Goal: Task Accomplishment & Management: Complete application form

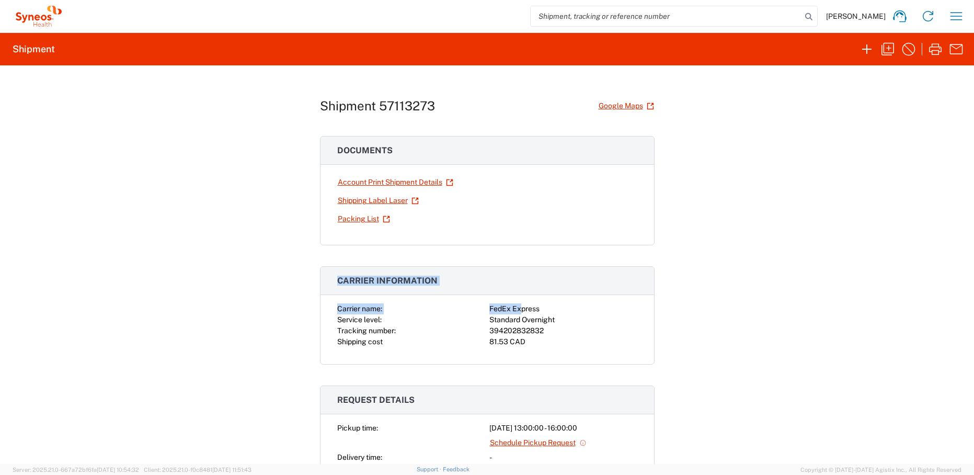
drag, startPoint x: 334, startPoint y: 280, endPoint x: 518, endPoint y: 304, distance: 184.9
click at [518, 304] on agx-collapsable-panel "Carrier information Carrier name: FedEx Express Service level: Standard Overnig…" at bounding box center [487, 315] width 334 height 98
click at [452, 292] on h3 "Carrier information" at bounding box center [486, 281] width 333 height 28
drag, startPoint x: 333, startPoint y: 307, endPoint x: 546, endPoint y: 328, distance: 213.2
click at [546, 328] on div "Carrier name: FedEx Express Service level: Standard Overnight Tracking number: …" at bounding box center [487, 325] width 300 height 44
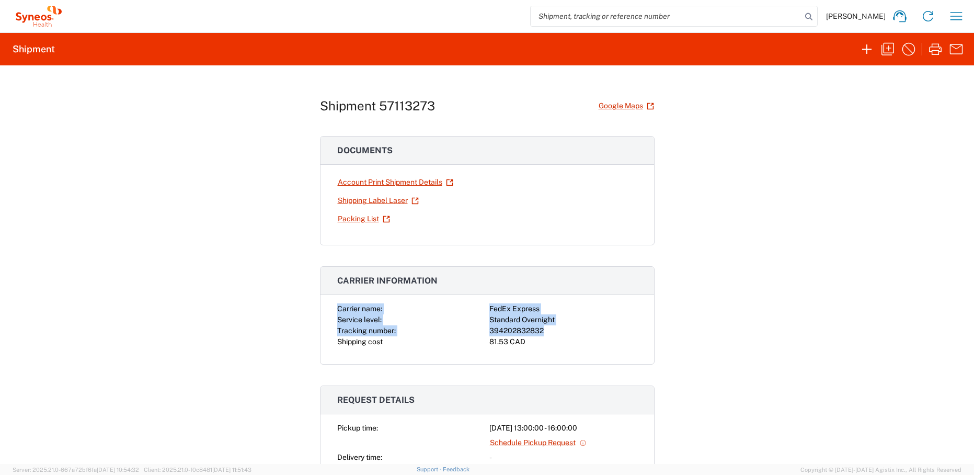
copy div "Carrier name: FedEx Express Service level: Standard Overnight Tracking number: …"
click at [951, 15] on icon "button" at bounding box center [955, 16] width 17 height 17
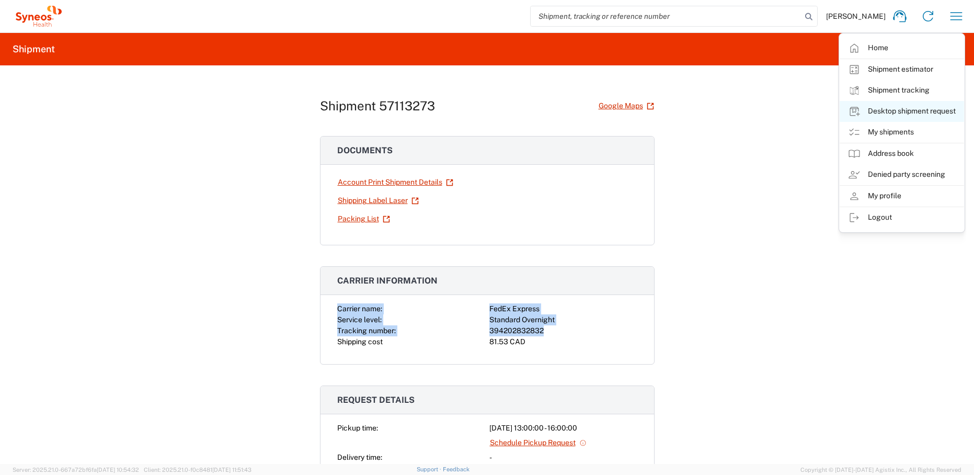
click at [905, 111] on link "Desktop shipment request" at bounding box center [901, 111] width 124 height 21
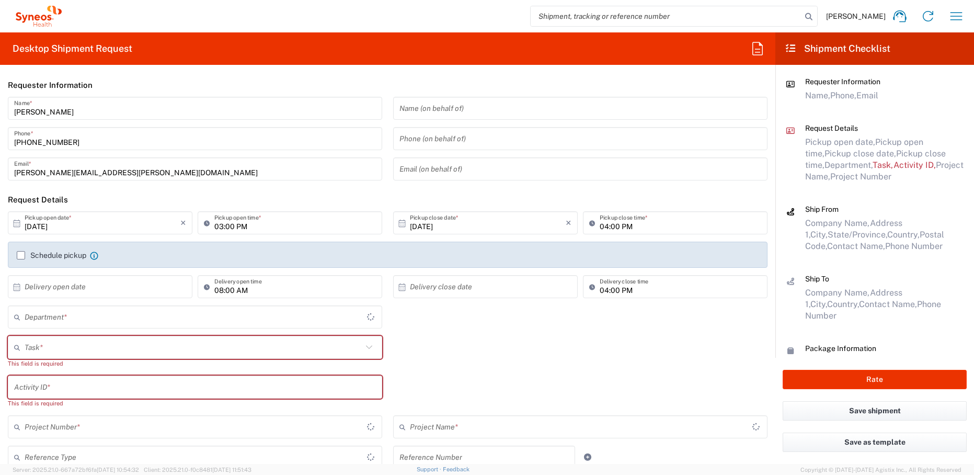
type input "[US_STATE]"
type input "[GEOGRAPHIC_DATA]"
type input "4510"
click at [81, 343] on input "text" at bounding box center [194, 347] width 338 height 18
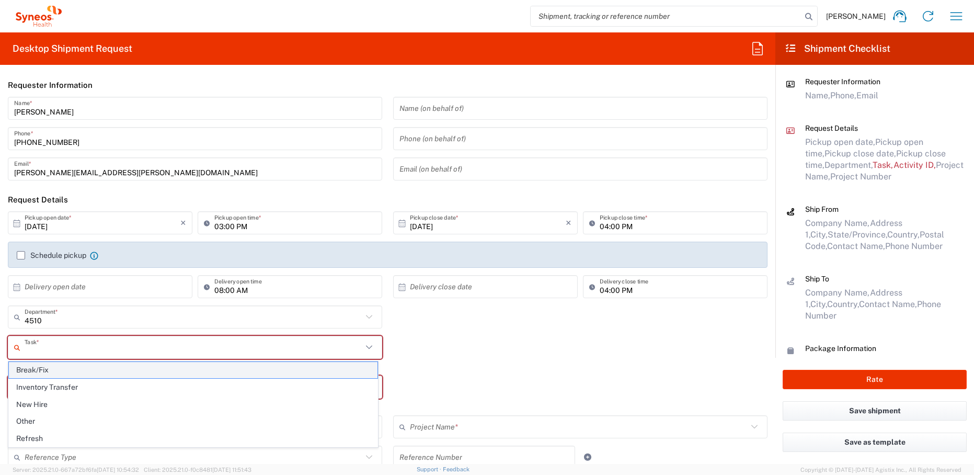
click at [68, 367] on span "Break/Fix" at bounding box center [193, 370] width 368 height 16
type input "Break/Fix"
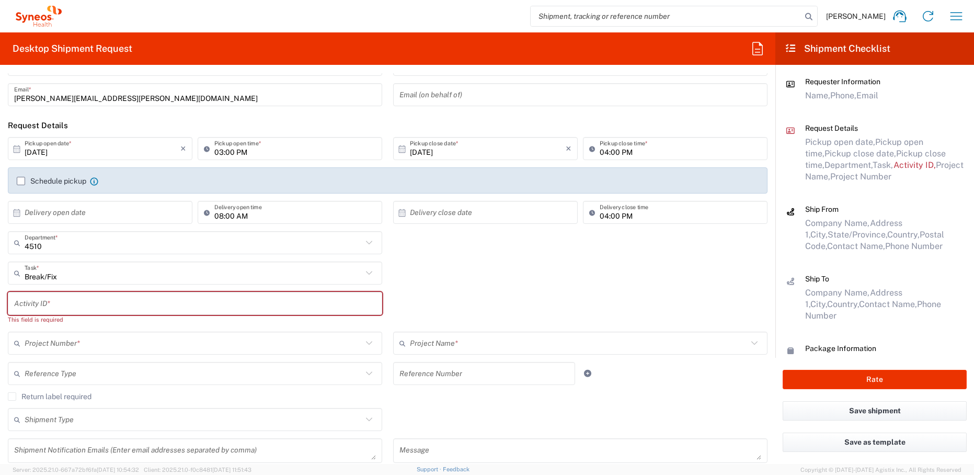
scroll to position [75, 0]
click at [71, 306] on input "text" at bounding box center [195, 303] width 362 height 18
paste input "[PERSON_NAME]"
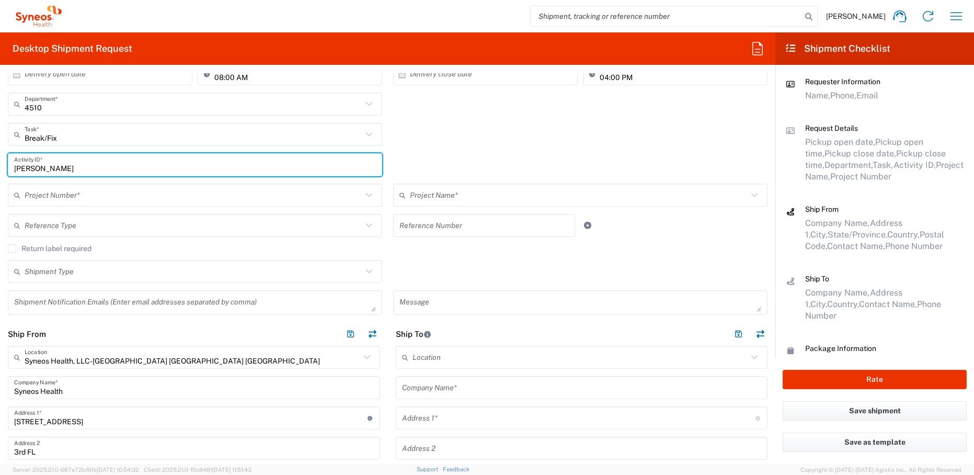
scroll to position [213, 0]
type input "[PERSON_NAME]"
click at [98, 199] on input "text" at bounding box center [194, 195] width 338 height 18
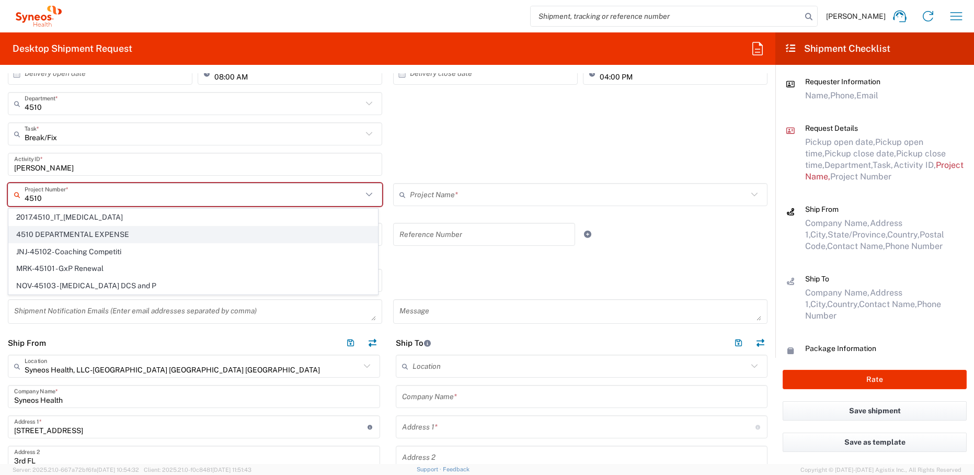
click at [86, 231] on span "4510 DEPARTMENTAL EXPENSE" at bounding box center [193, 234] width 368 height 16
type input "4510 DEPARTMENTAL EXPENSE"
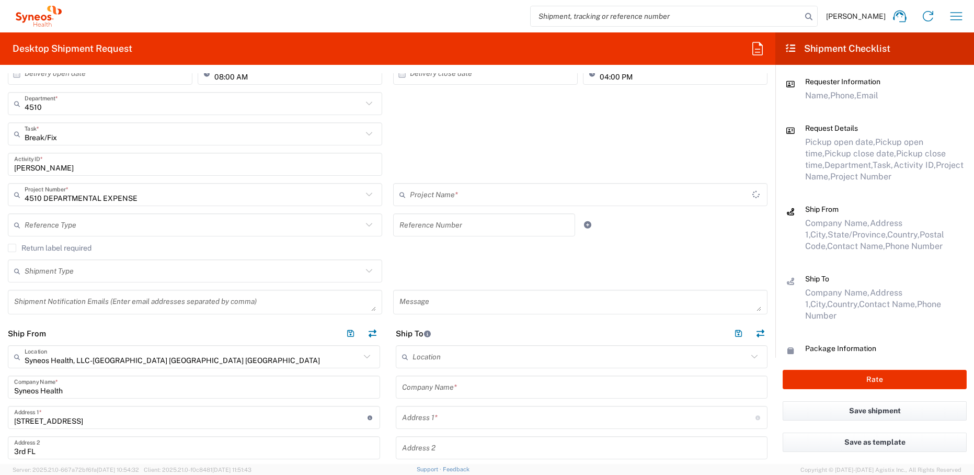
type input "4510 DEPARTMENTAL EXPENSE"
click at [77, 249] on label "Return label required" at bounding box center [50, 248] width 84 height 8
click at [12, 248] on input "Return label required" at bounding box center [12, 248] width 0 height 0
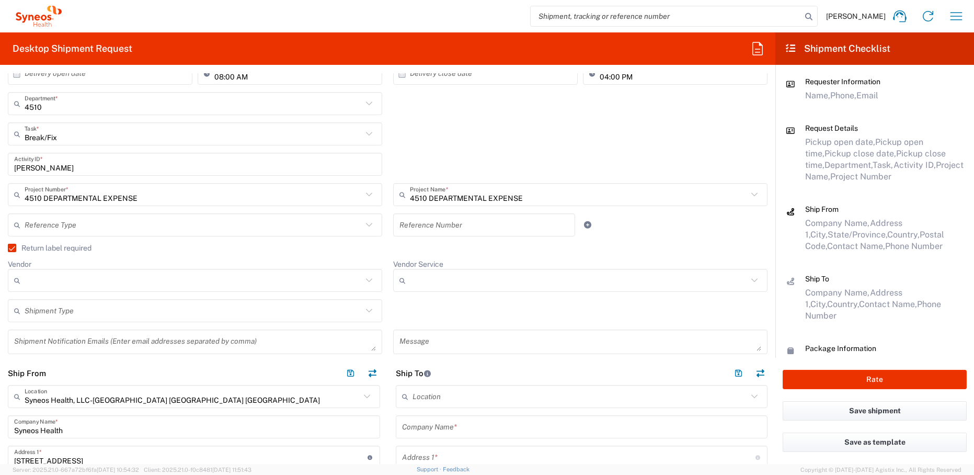
click at [93, 279] on input "Vendor" at bounding box center [194, 280] width 338 height 17
click at [73, 337] on span "UPS" at bounding box center [193, 337] width 368 height 16
type input "UPS"
click at [431, 282] on input "Vendor Service" at bounding box center [579, 280] width 338 height 17
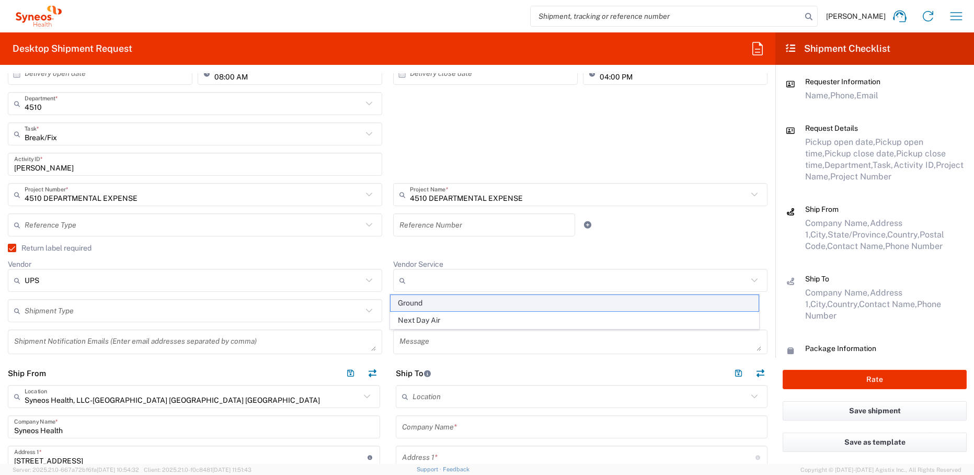
click at [431, 301] on span "Ground" at bounding box center [574, 303] width 368 height 16
type input "Ground"
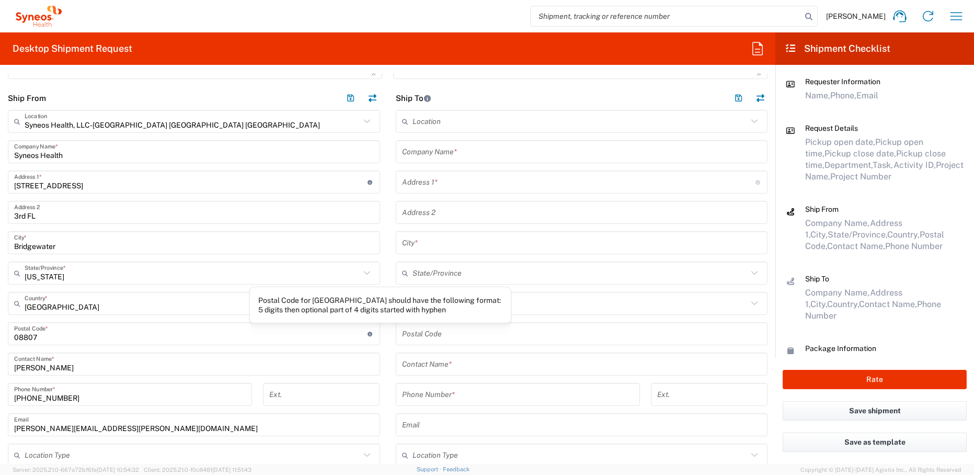
scroll to position [490, 0]
click at [50, 364] on input "[PERSON_NAME]" at bounding box center [194, 362] width 360 height 18
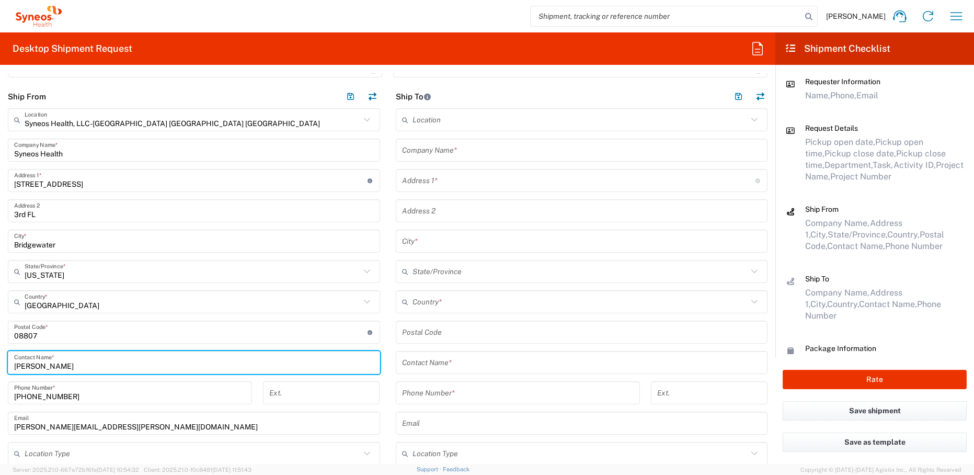
type input "[PERSON_NAME]"
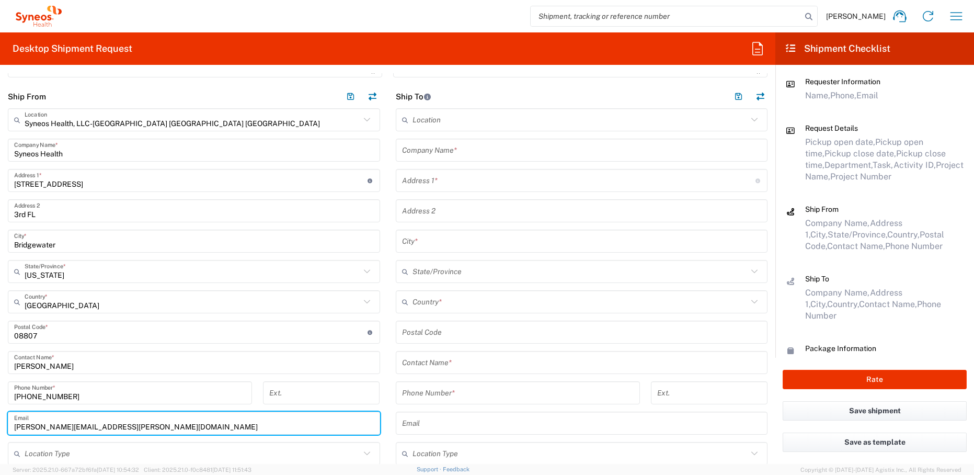
drag, startPoint x: 135, startPoint y: 431, endPoint x: 40, endPoint y: 432, distance: 95.7
click at [40, 432] on div "[PERSON_NAME][EMAIL_ADDRESS][PERSON_NAME][DOMAIN_NAME] Email" at bounding box center [194, 422] width 372 height 23
drag, startPoint x: 137, startPoint y: 427, endPoint x: 41, endPoint y: 423, distance: 96.3
click at [41, 423] on input "[PERSON_NAME][EMAIL_ADDRESS][PERSON_NAME][DOMAIN_NAME]" at bounding box center [194, 423] width 360 height 18
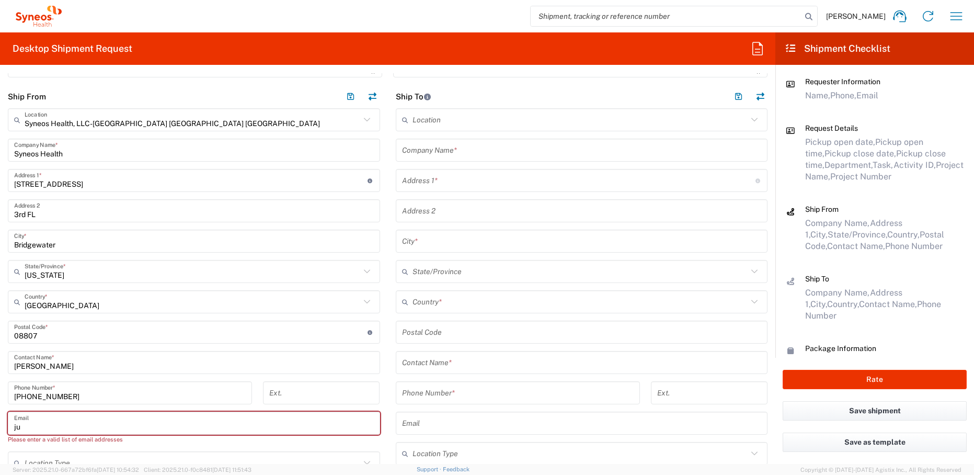
type input "j"
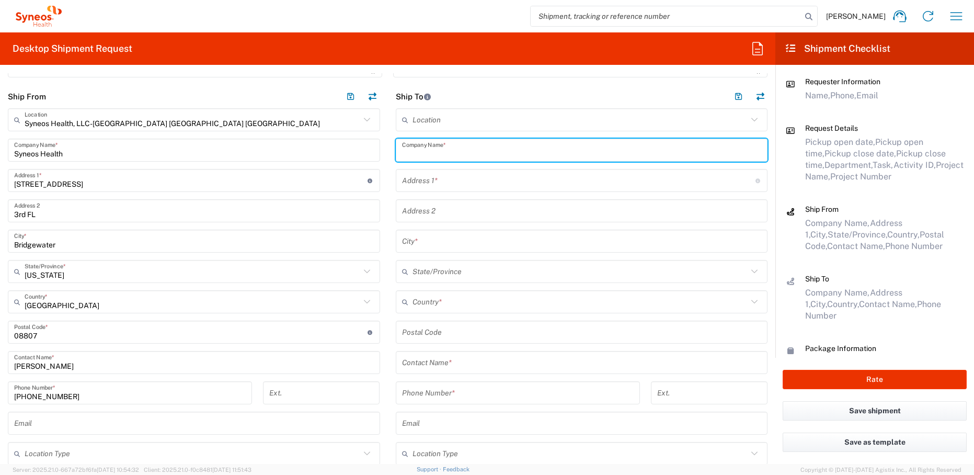
paste input "[PERSON_NAME]"
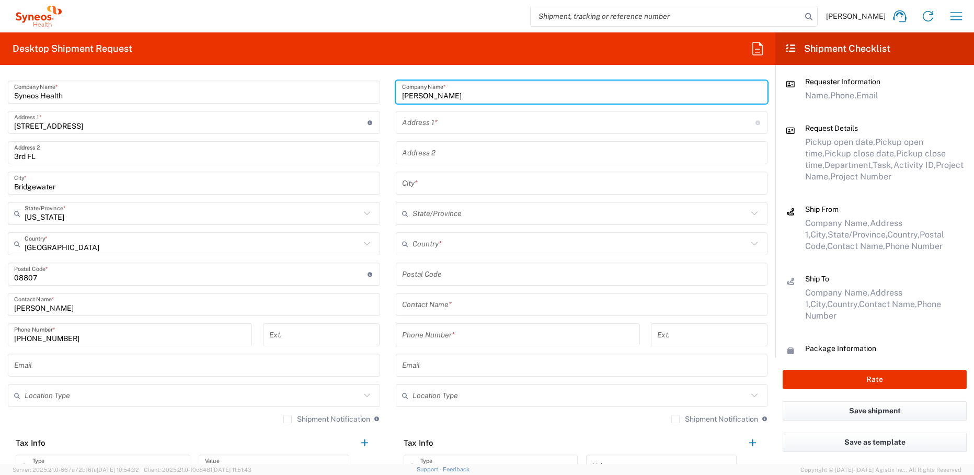
scroll to position [552, 0]
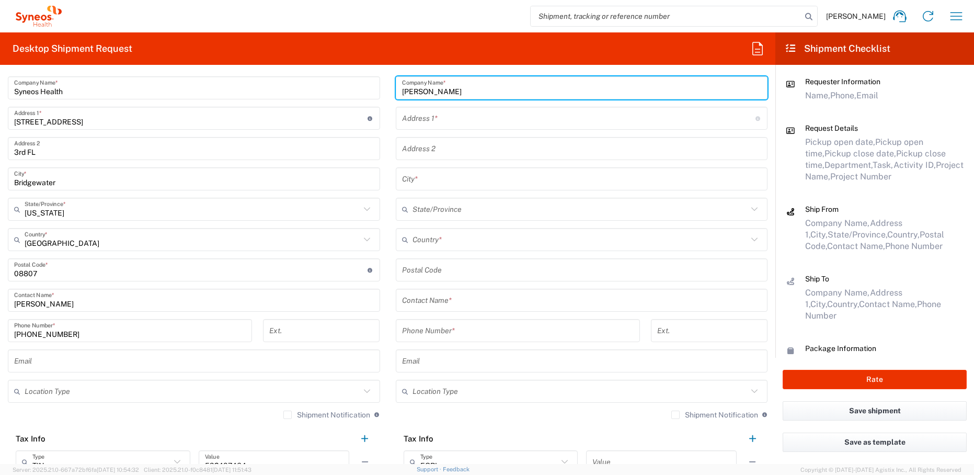
type input "[PERSON_NAME]"
click at [461, 303] on input "text" at bounding box center [582, 300] width 360 height 18
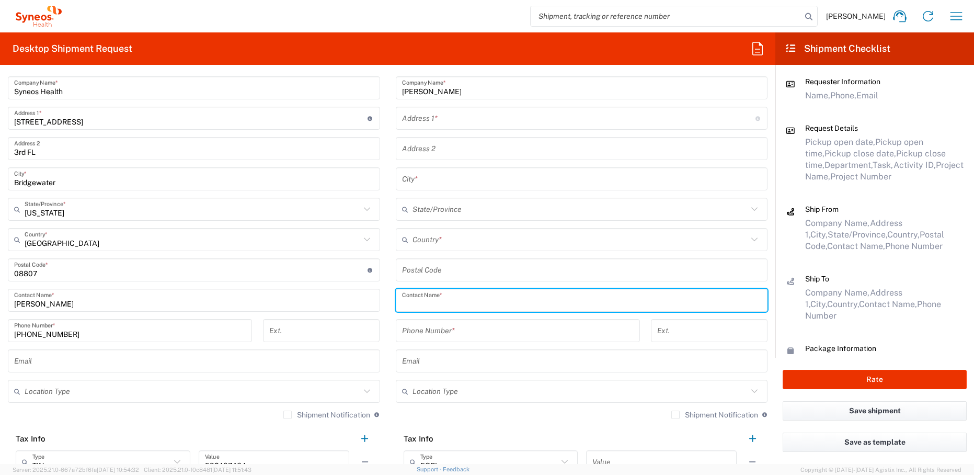
paste input "[PERSON_NAME]"
type input "[PERSON_NAME]"
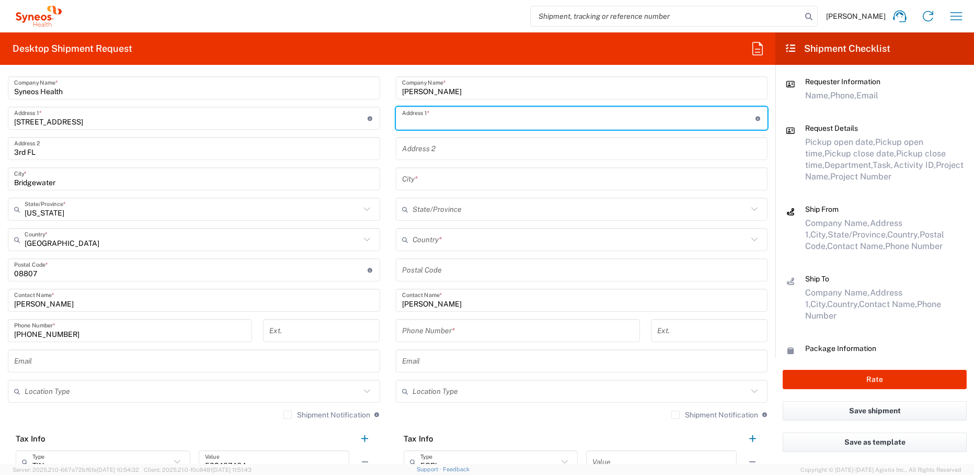
click at [491, 122] on input "text" at bounding box center [578, 118] width 353 height 18
paste input "[STREET_ADDRESS]"
click at [523, 122] on input "[STREET_ADDRESS]" at bounding box center [578, 118] width 353 height 18
type input "[STREET_ADDRESS]"
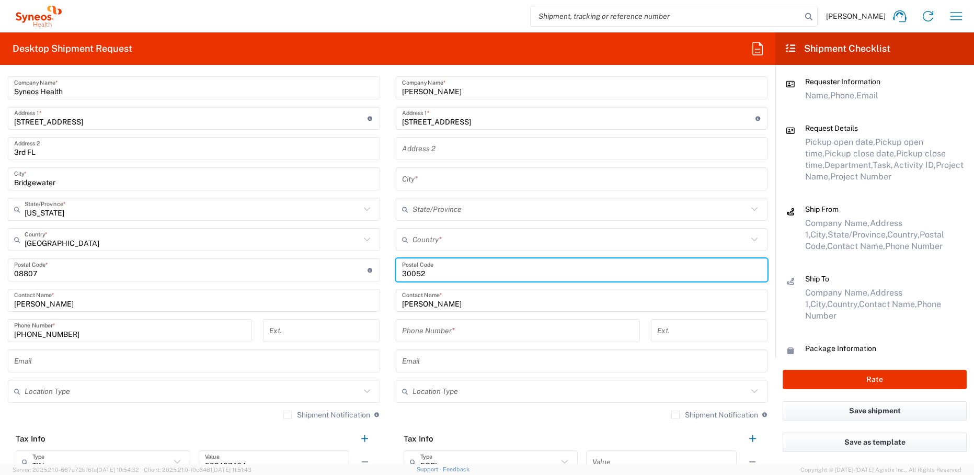
type input "30052"
click at [433, 245] on input "text" at bounding box center [580, 239] width 336 height 18
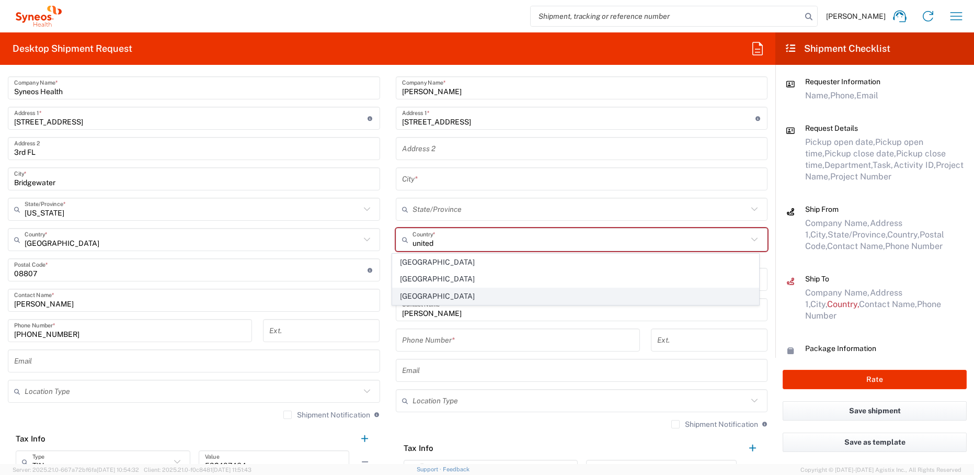
click at [414, 296] on span "[GEOGRAPHIC_DATA]" at bounding box center [575, 296] width 366 height 16
type input "[GEOGRAPHIC_DATA]"
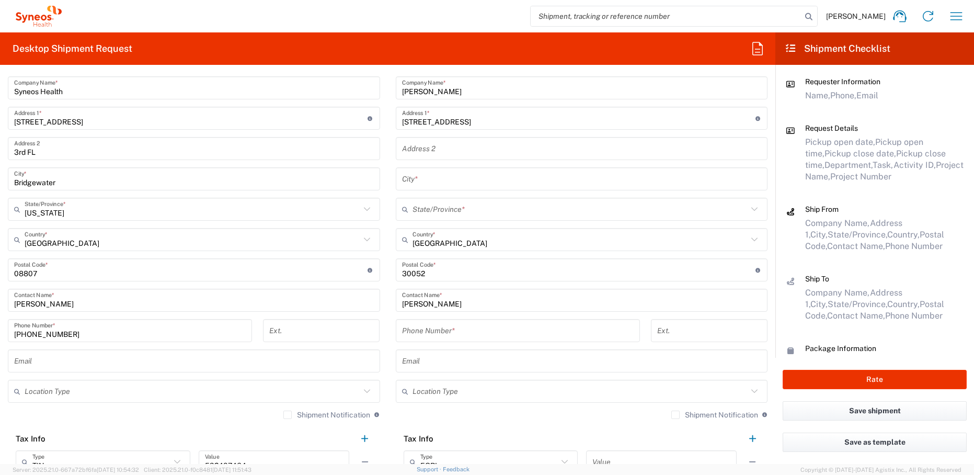
click at [470, 212] on input "text" at bounding box center [580, 209] width 336 height 18
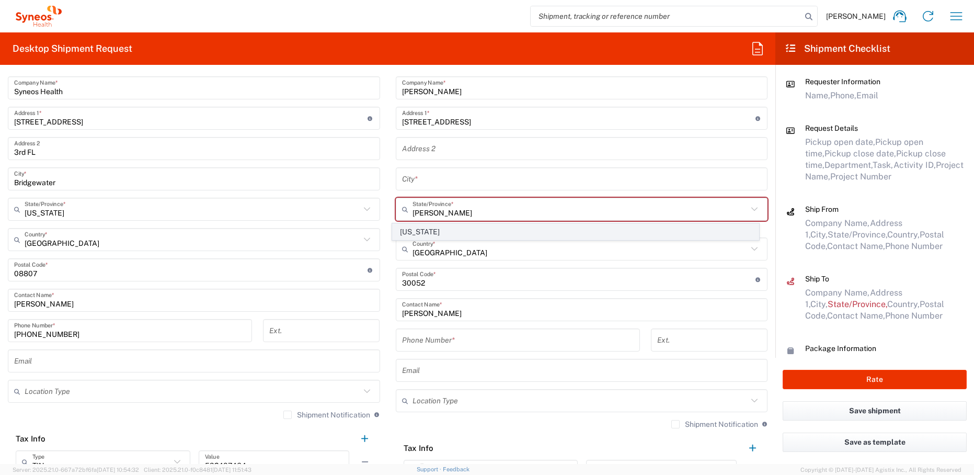
click at [426, 233] on span "[US_STATE]" at bounding box center [575, 232] width 366 height 16
type input "[US_STATE]"
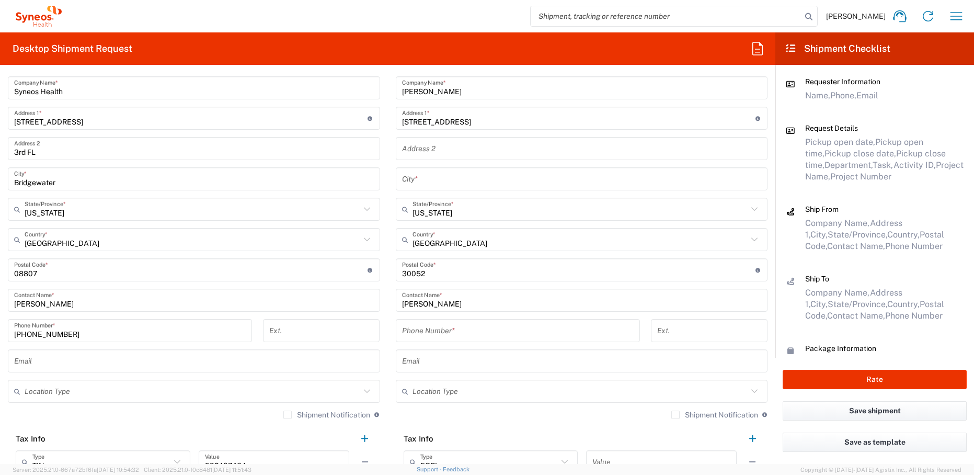
click at [522, 127] on div "[STREET_ADDRESS] Address 1 * For cross streets use street names with '&' or 'an…" at bounding box center [582, 118] width 372 height 23
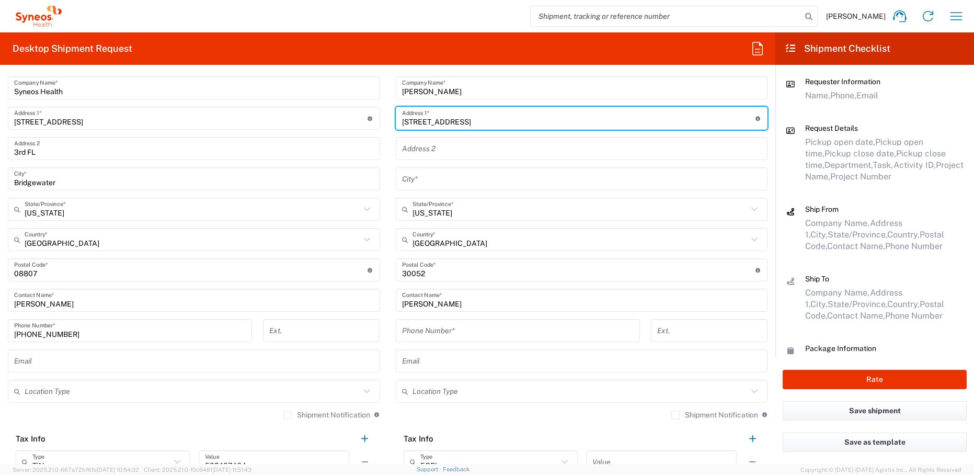
click at [479, 123] on input "[STREET_ADDRESS]" at bounding box center [578, 118] width 353 height 18
type input "[STREET_ADDRESS],"
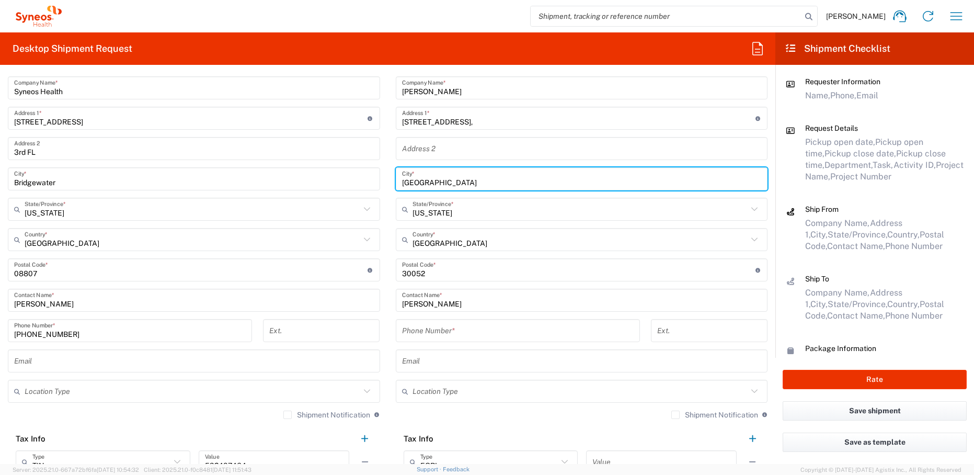
type input "[GEOGRAPHIC_DATA]"
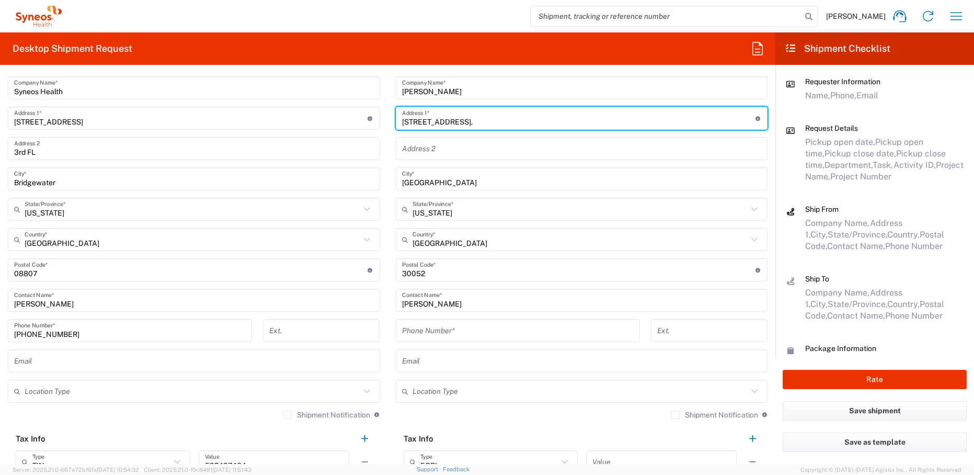
click at [491, 123] on input "[STREET_ADDRESS]," at bounding box center [578, 118] width 353 height 18
type input "[STREET_ADDRESS]"
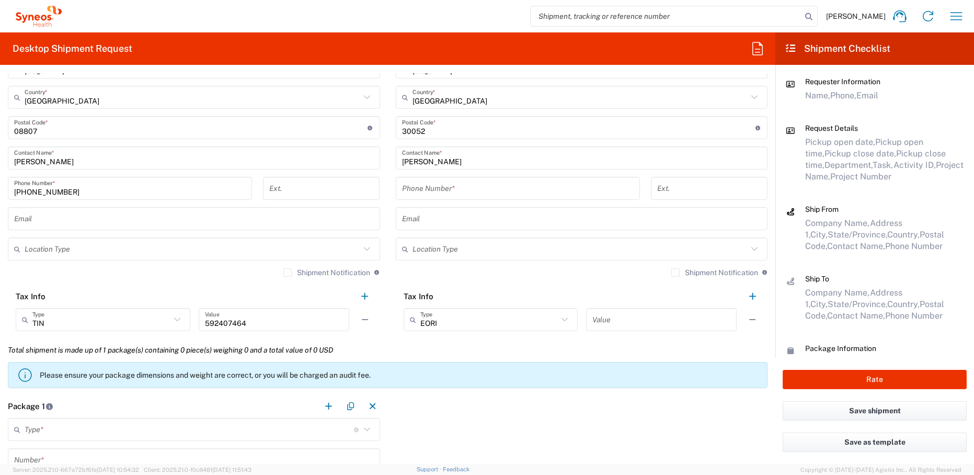
scroll to position [701, 0]
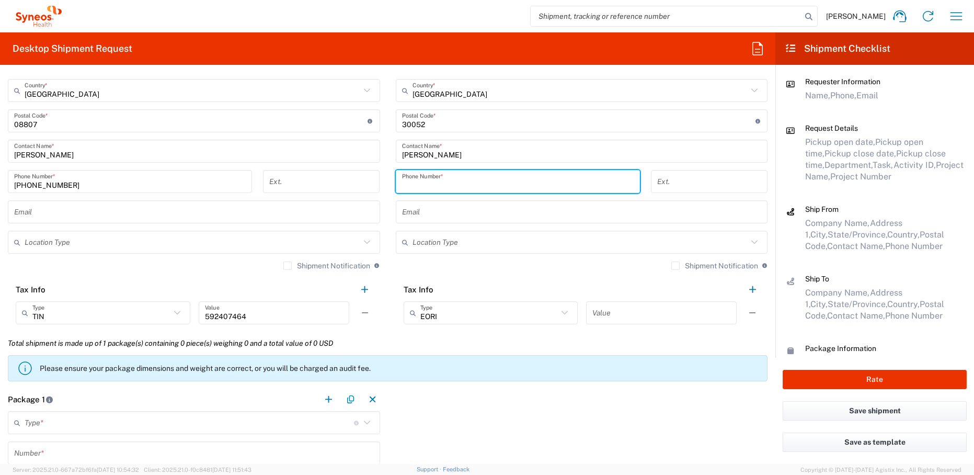
paste input "8323151049"
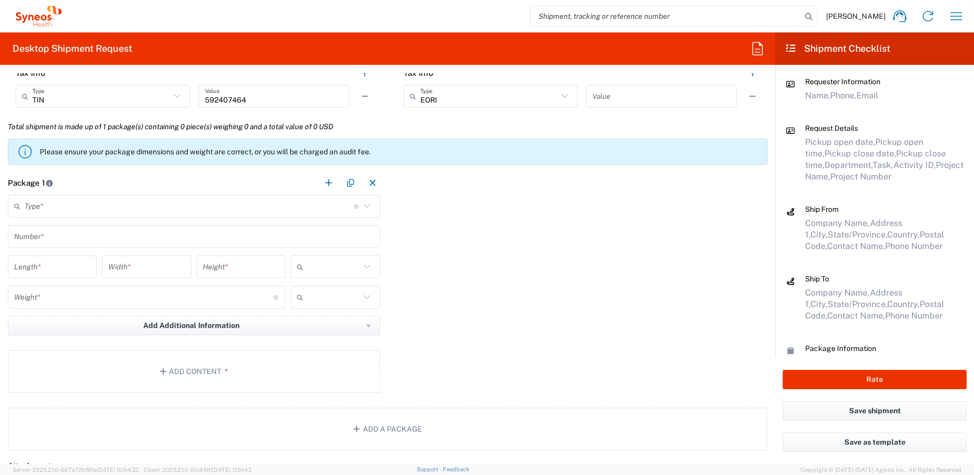
scroll to position [923, 0]
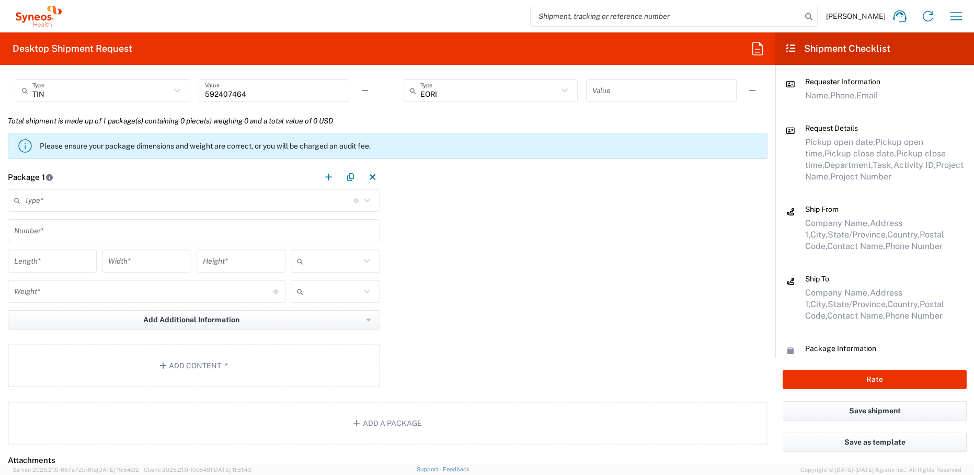
type input "8323151049"
click at [140, 204] on input "text" at bounding box center [189, 200] width 329 height 18
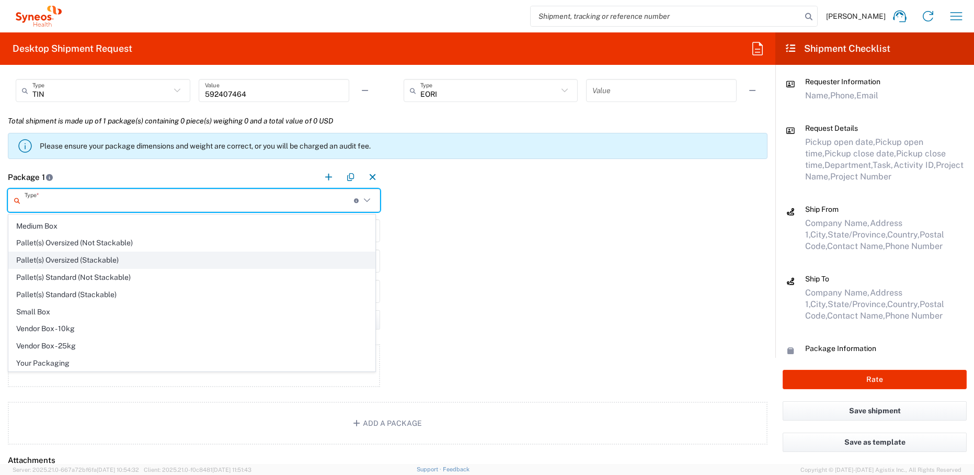
scroll to position [32, 0]
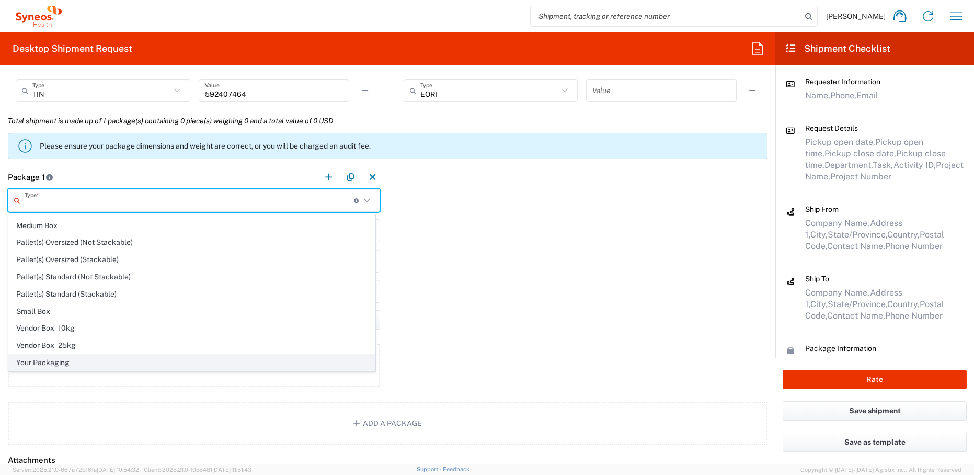
click at [80, 364] on span "Your Packaging" at bounding box center [192, 362] width 366 height 16
type input "Your Packaging"
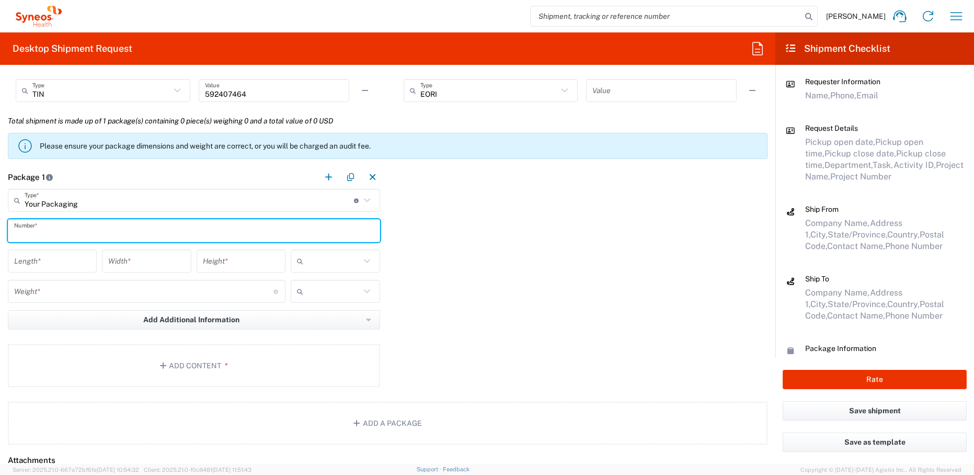
click at [60, 229] on input "text" at bounding box center [194, 231] width 360 height 18
type input "1"
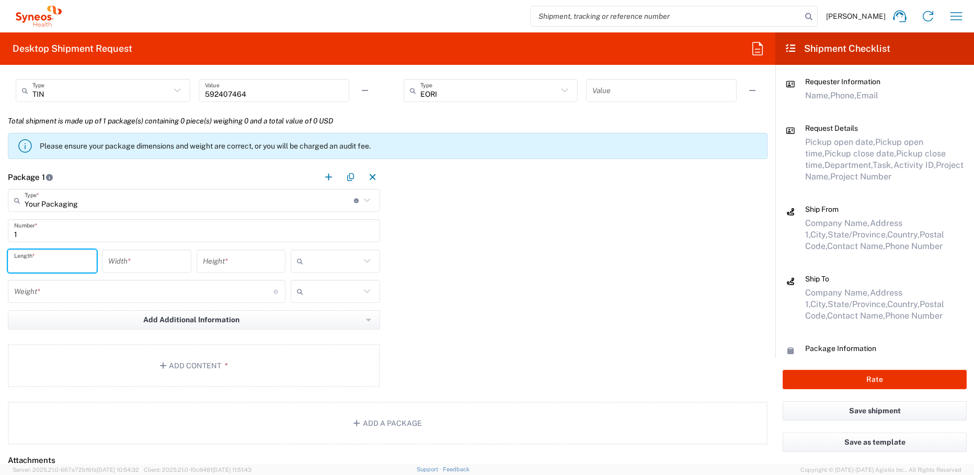
click at [53, 270] on input "number" at bounding box center [52, 261] width 76 height 18
type input "13"
click at [147, 265] on input "number" at bounding box center [146, 261] width 76 height 18
type input "13"
click at [239, 265] on input "number" at bounding box center [241, 261] width 76 height 18
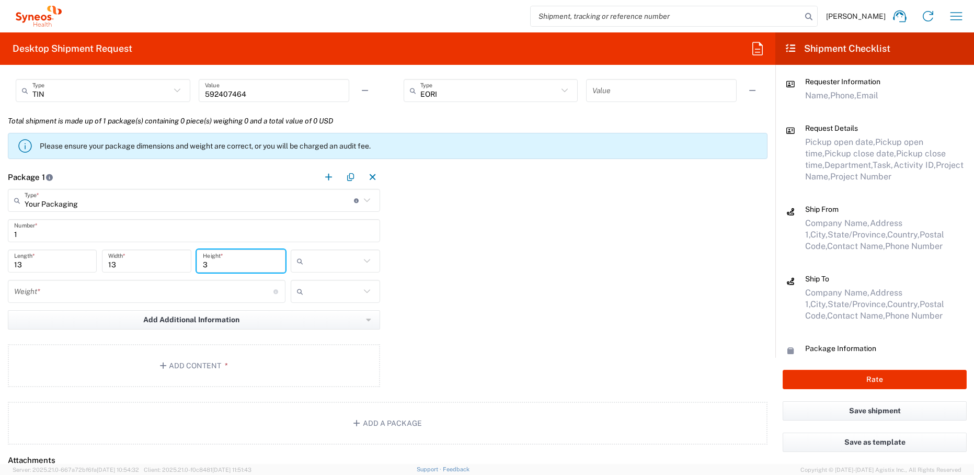
type input "3"
click at [316, 265] on input "text" at bounding box center [333, 260] width 52 height 17
click at [312, 316] on span "in" at bounding box center [332, 318] width 86 height 16
type input "in"
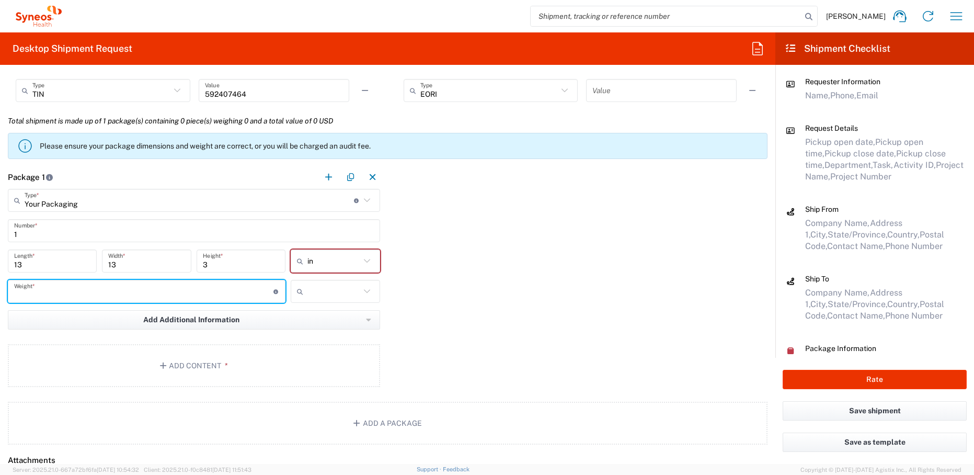
click at [159, 295] on input "number" at bounding box center [143, 291] width 259 height 18
type input "6"
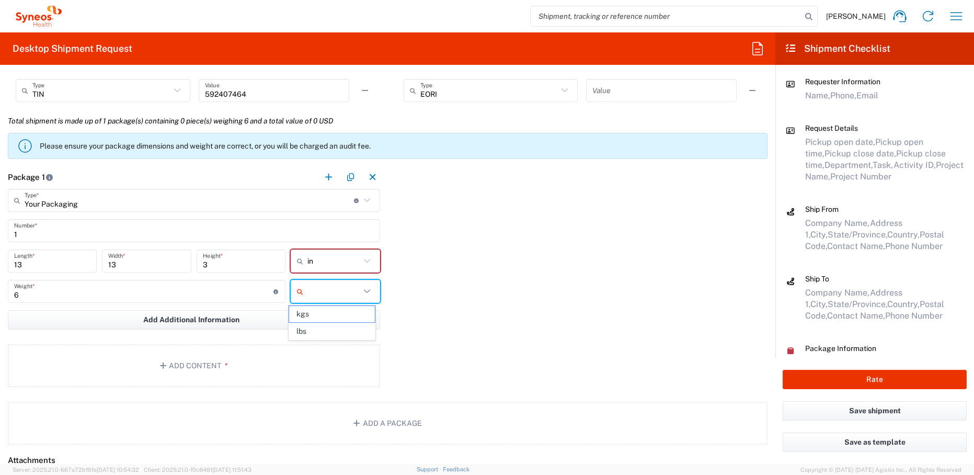
click at [319, 294] on input "text" at bounding box center [333, 291] width 52 height 17
click at [315, 326] on span "lbs" at bounding box center [332, 331] width 86 height 16
type input "lbs"
click at [230, 360] on button "Add Content *" at bounding box center [194, 365] width 372 height 43
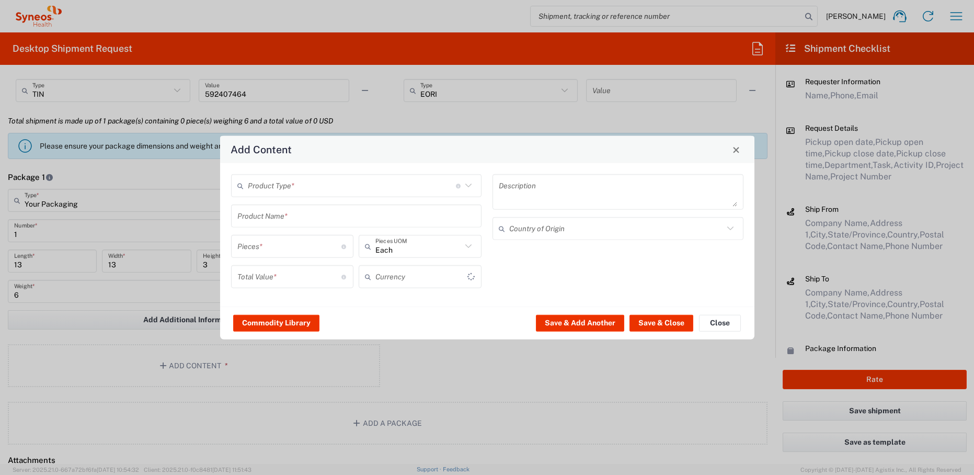
type input "US Dollar"
click at [336, 193] on input "text" at bounding box center [352, 185] width 208 height 18
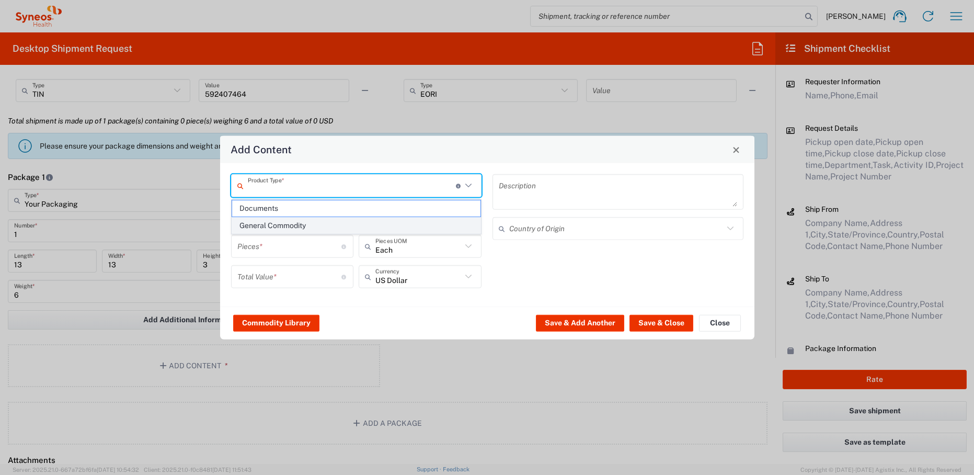
click at [321, 224] on span "General Commodity" at bounding box center [356, 225] width 249 height 16
type input "General Commodity"
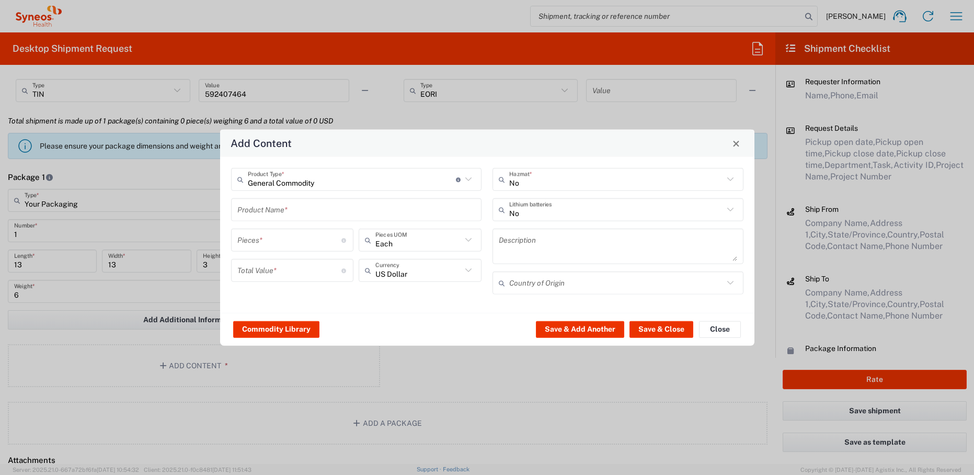
click at [284, 216] on input "text" at bounding box center [356, 209] width 238 height 18
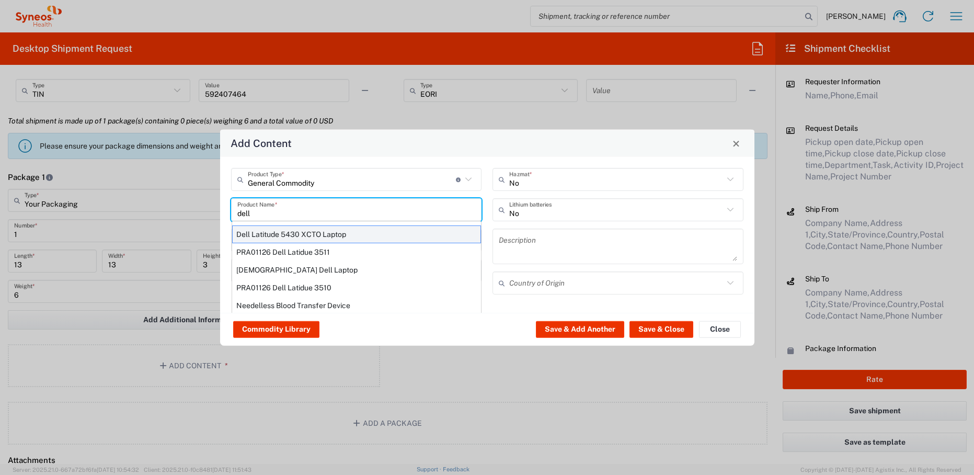
click at [315, 228] on div "Dell Latitude 5430 XCTO Laptop" at bounding box center [356, 234] width 249 height 18
type input "Dell Latitude 5430 XCTO Laptop"
type input "1"
type textarea "BaseIntel Core i7-1265U vProÂ® Processor - 14" 16 GB RAM - 512 GB SSD"
type input "[GEOGRAPHIC_DATA]"
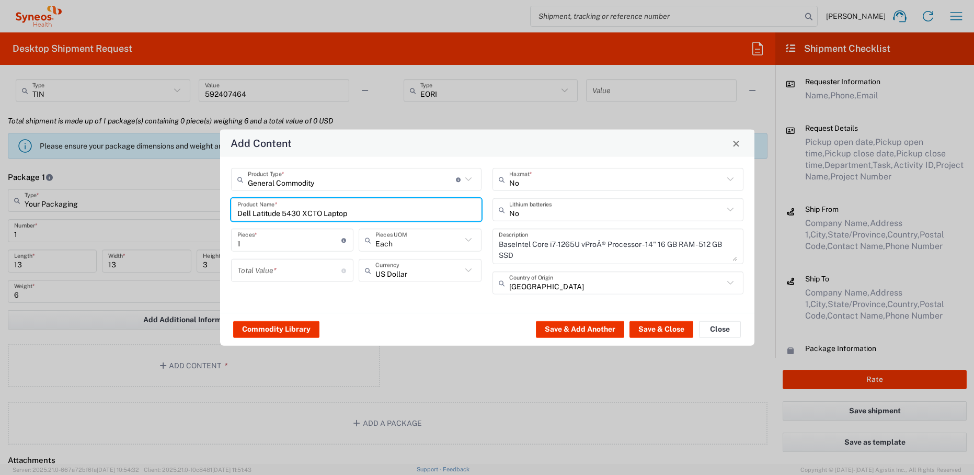
click at [265, 269] on input "number" at bounding box center [289, 270] width 105 height 18
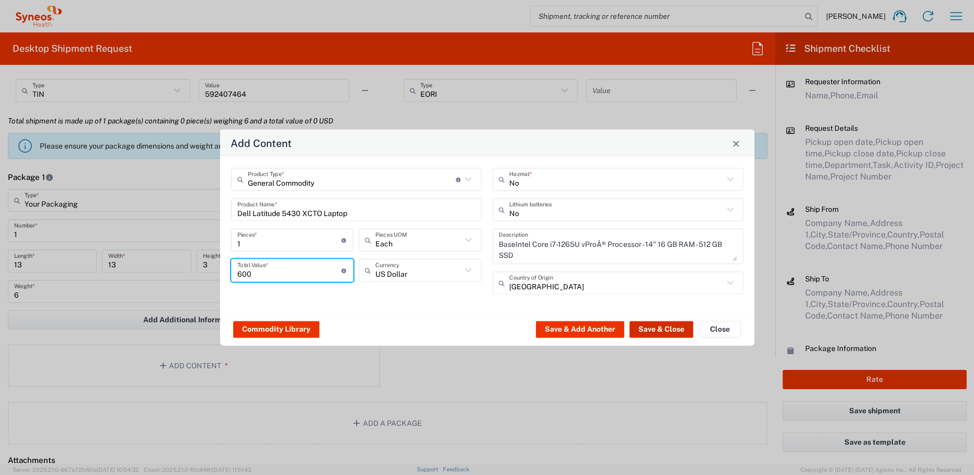
type input "600"
click at [663, 329] on button "Save & Close" at bounding box center [661, 328] width 64 height 17
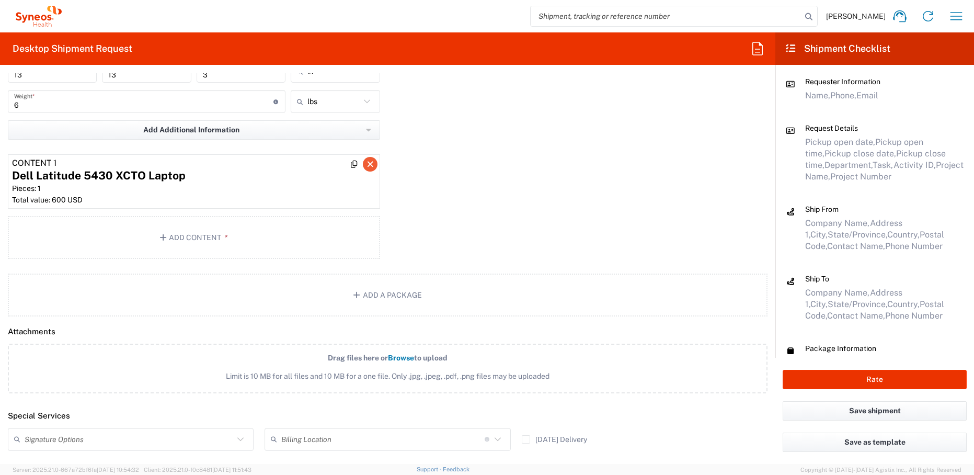
scroll to position [1228, 0]
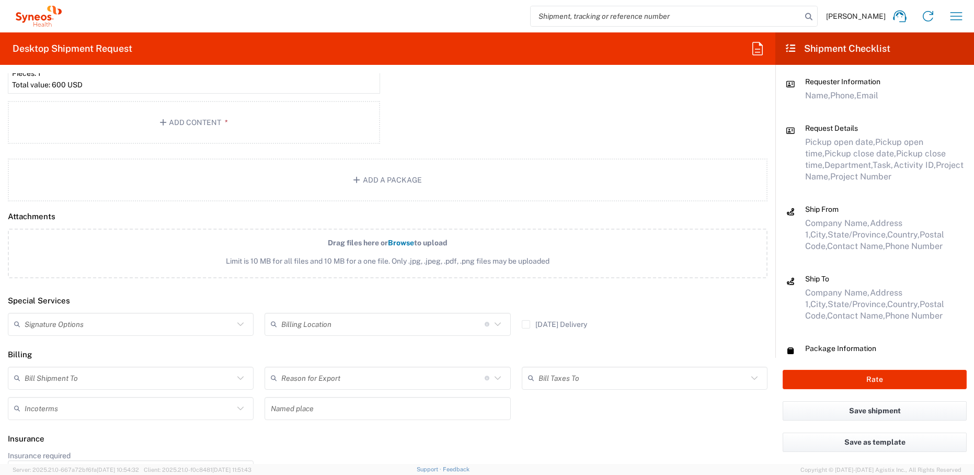
click at [50, 327] on input "text" at bounding box center [129, 324] width 209 height 18
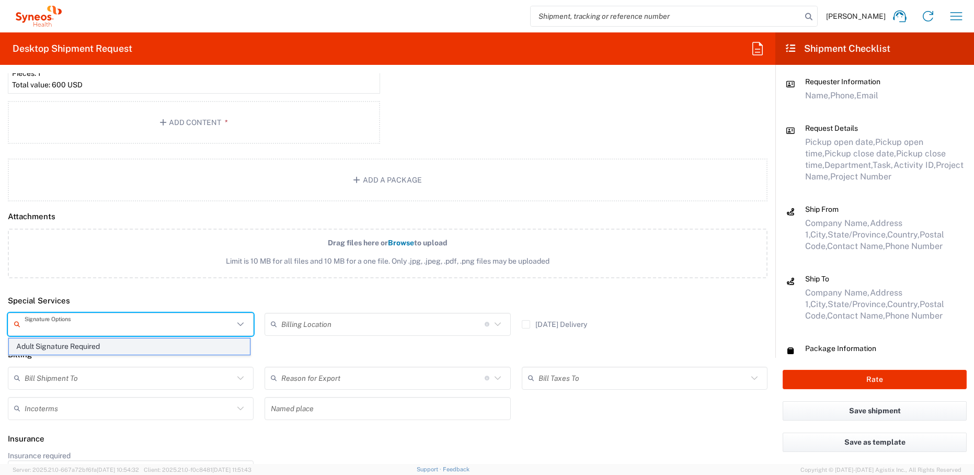
click at [57, 350] on span "Adult Signature Required" at bounding box center [129, 346] width 241 height 16
type input "Adult Signature Required"
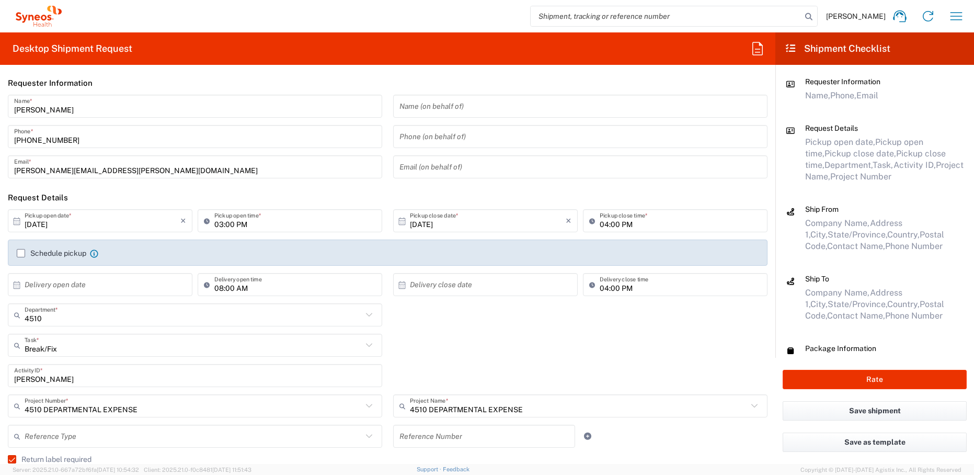
scroll to position [0, 0]
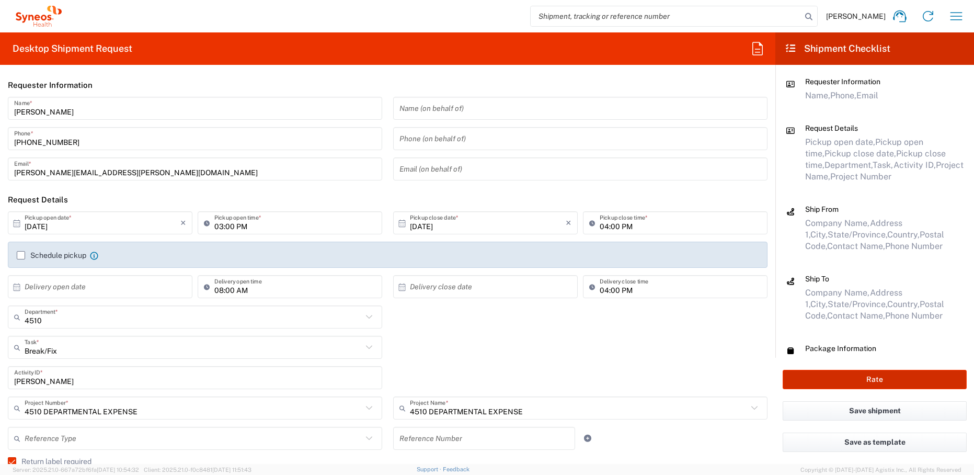
click at [865, 383] on button "Rate" at bounding box center [874, 378] width 184 height 19
type input "4510"
type input "4510 DEPARTMENTAL EXPENSE"
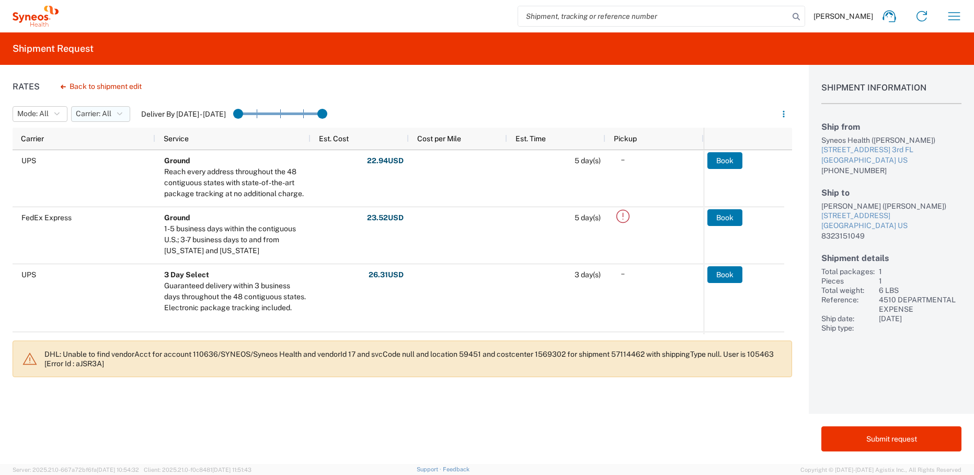
click at [118, 114] on button "Carrier: All" at bounding box center [100, 114] width 59 height 16
click at [120, 133] on span "All" at bounding box center [133, 137] width 122 height 16
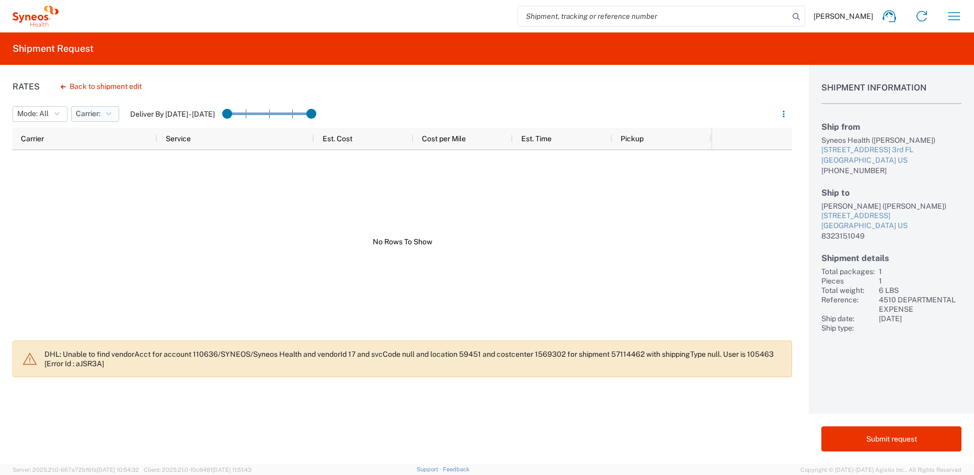
click at [104, 114] on button "Carrier:" at bounding box center [95, 114] width 48 height 16
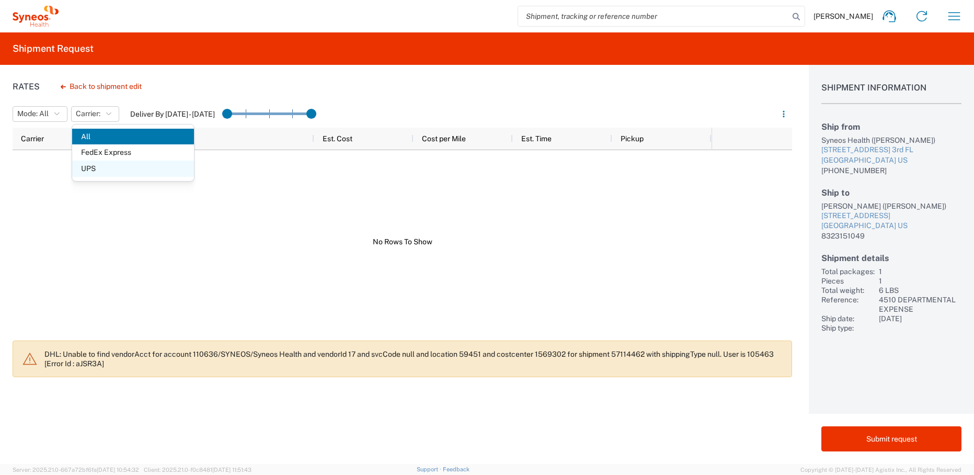
click at [102, 166] on span "UPS" at bounding box center [133, 168] width 122 height 16
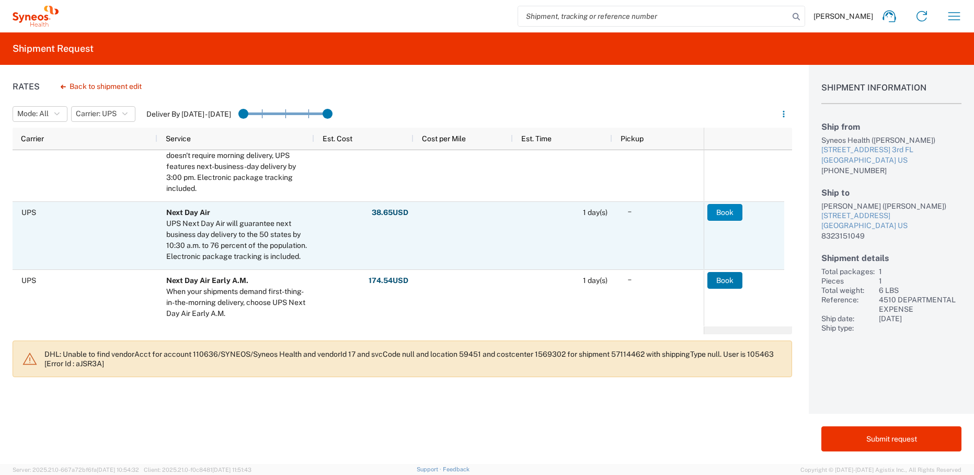
click at [722, 214] on button "Book" at bounding box center [724, 212] width 35 height 17
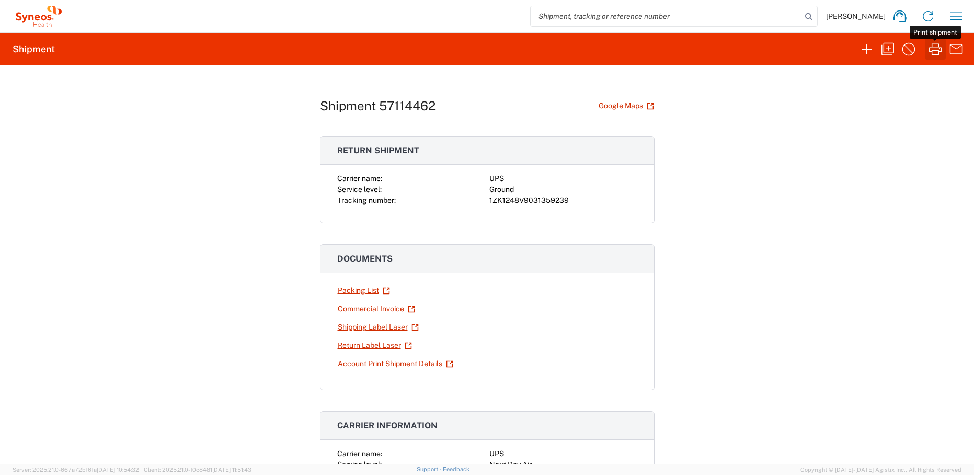
click at [933, 53] on icon "button" at bounding box center [935, 49] width 17 height 17
click at [354, 346] on link "Return Label Laser" at bounding box center [374, 345] width 75 height 18
